Goal: Task Accomplishment & Management: Use online tool/utility

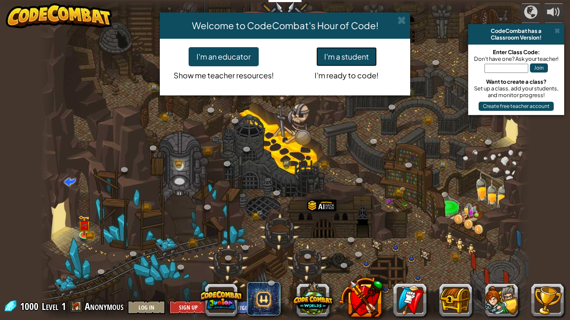
click at [362, 49] on button "I'm a student" at bounding box center [346, 56] width 61 height 19
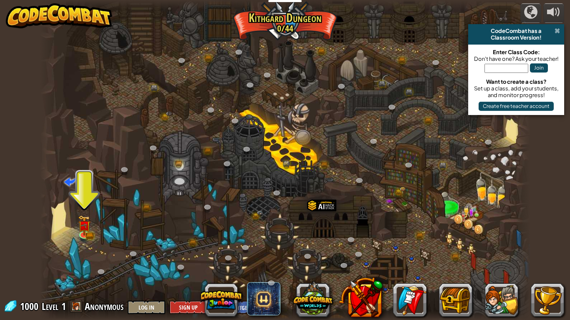
click at [558, 32] on span at bounding box center [557, 31] width 5 height 7
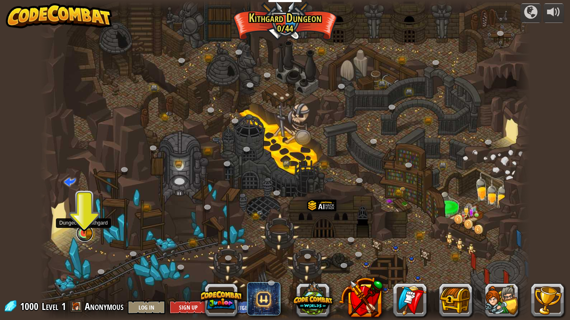
click at [81, 236] on link at bounding box center [84, 233] width 17 height 17
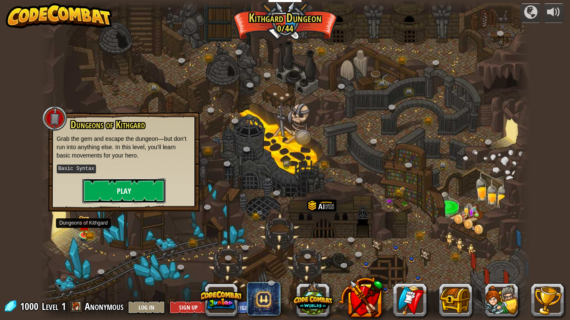
click at [151, 193] on button "Play" at bounding box center [123, 191] width 83 height 25
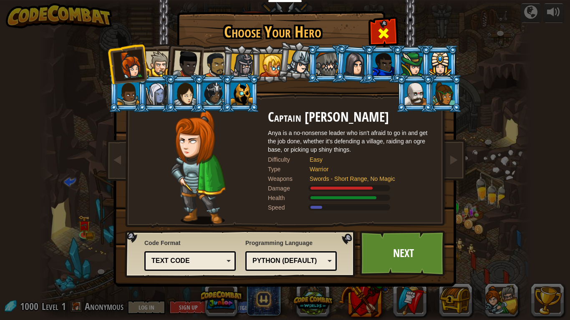
click at [387, 36] on span at bounding box center [383, 33] width 13 height 13
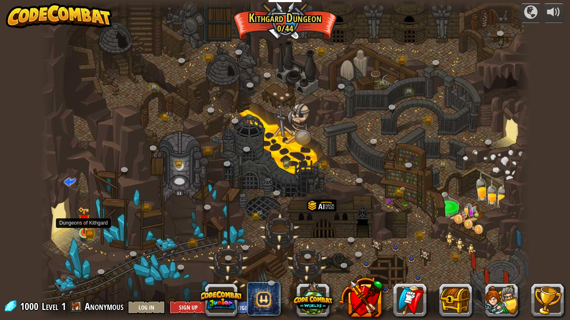
click at [82, 231] on img at bounding box center [84, 220] width 13 height 27
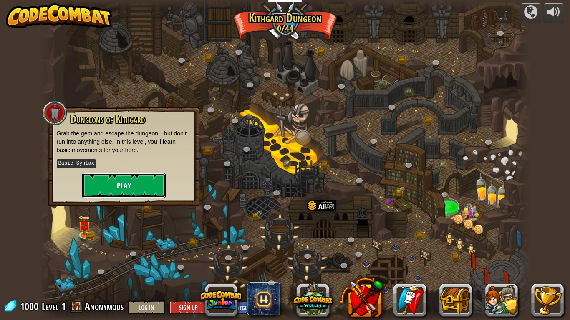
click at [130, 181] on button "Play" at bounding box center [123, 185] width 83 height 25
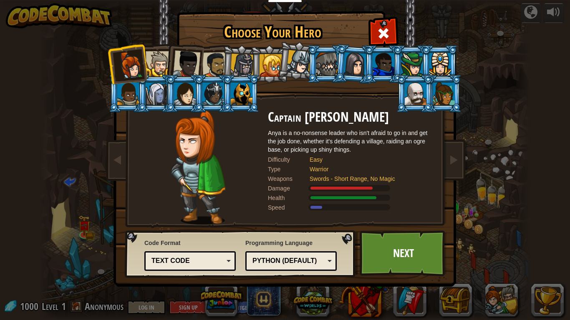
click at [278, 56] on div at bounding box center [271, 65] width 23 height 23
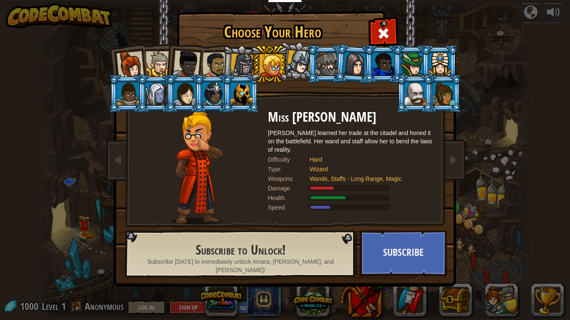
click at [255, 60] on li at bounding box center [269, 64] width 38 height 38
click at [250, 63] on li at bounding box center [269, 64] width 38 height 38
click at [244, 62] on div at bounding box center [242, 66] width 24 height 24
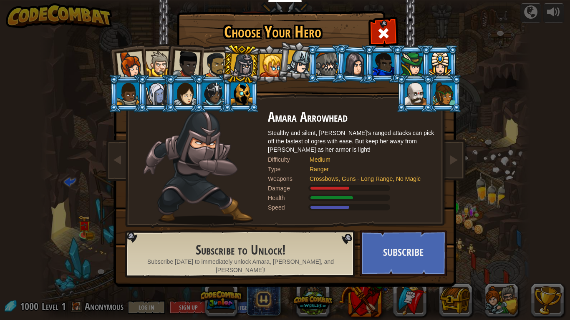
click at [221, 65] on div at bounding box center [215, 65] width 26 height 26
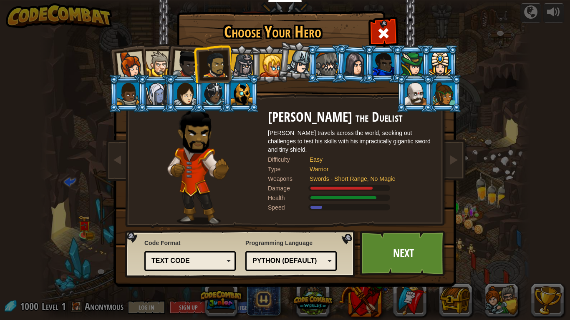
click at [191, 63] on div at bounding box center [187, 64] width 28 height 28
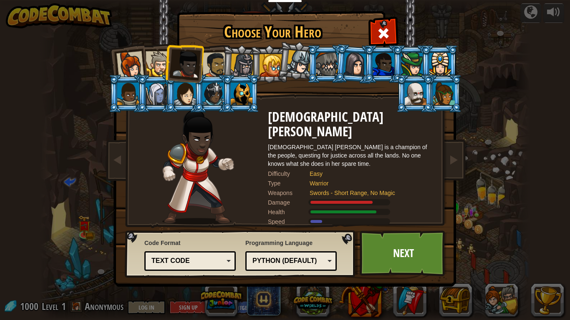
click at [161, 62] on div at bounding box center [158, 63] width 25 height 25
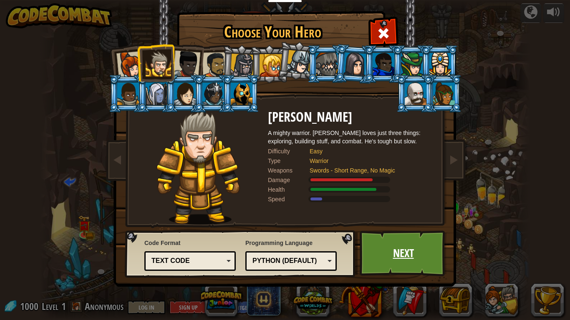
click at [419, 256] on link "Next" at bounding box center [403, 254] width 87 height 46
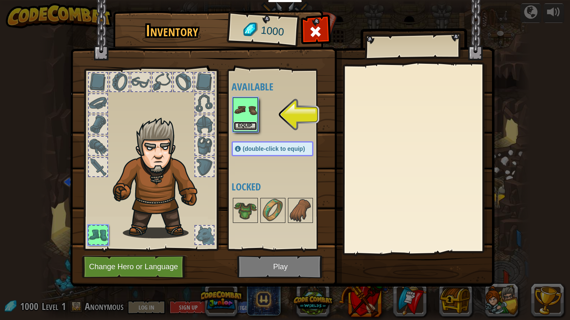
click at [255, 129] on button "Equip" at bounding box center [245, 126] width 23 height 9
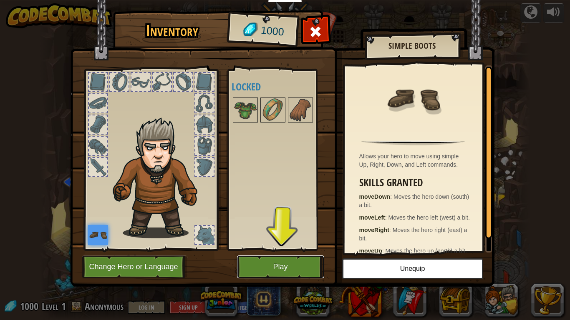
click at [287, 269] on button "Play" at bounding box center [280, 267] width 87 height 23
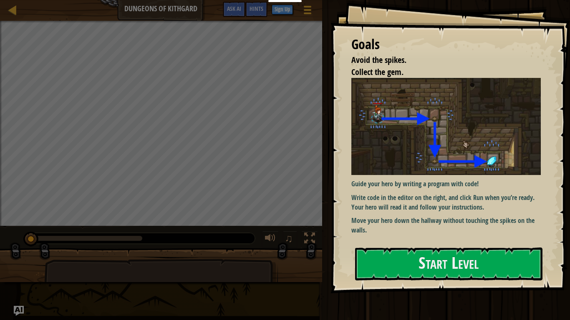
click at [436, 153] on img at bounding box center [445, 126] width 189 height 97
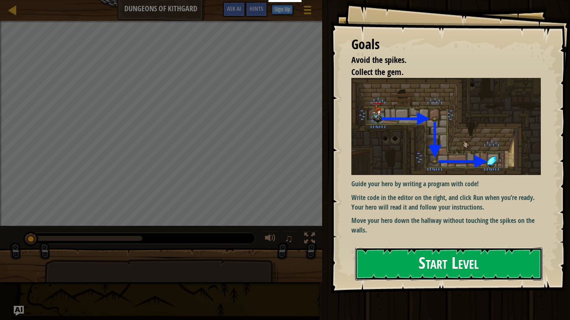
click at [400, 258] on button "Start Level" at bounding box center [448, 264] width 187 height 33
